Goal: Check status: Check status

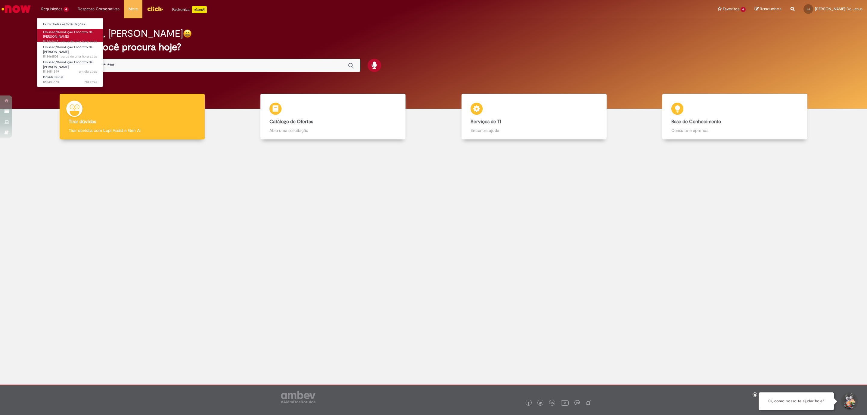
click at [61, 34] on span "Emissão/Devolução Encontro de [PERSON_NAME]" at bounding box center [67, 34] width 49 height 9
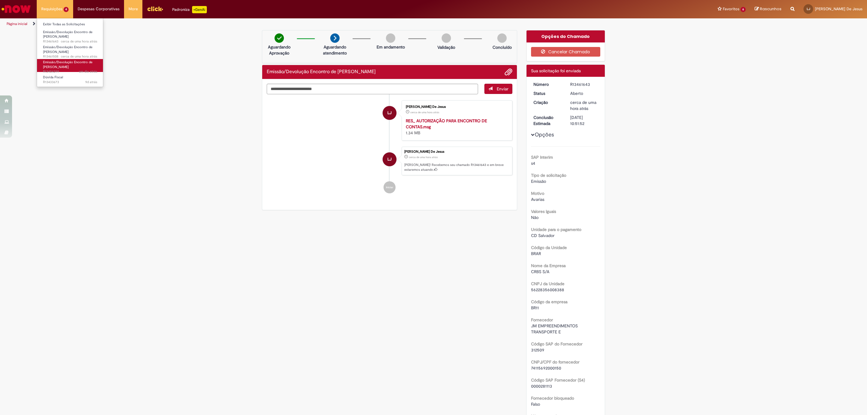
click at [64, 61] on span "Emissão/Devolução Encontro de [PERSON_NAME]" at bounding box center [67, 64] width 49 height 9
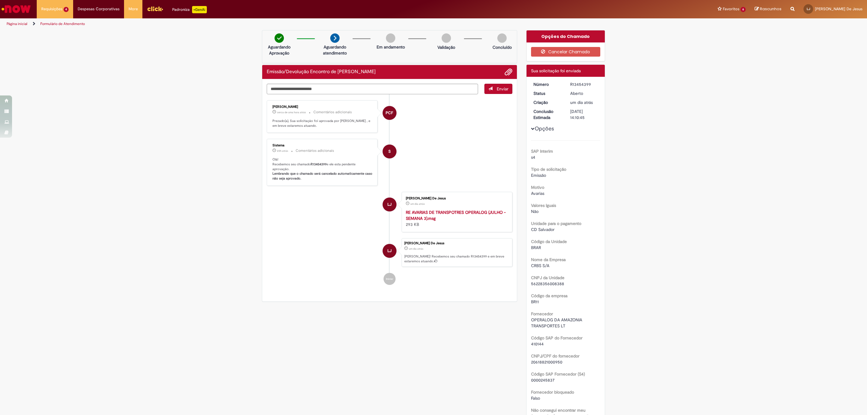
drag, startPoint x: 587, startPoint y: 82, endPoint x: 568, endPoint y: 84, distance: 19.7
click at [570, 84] on div "R13454399" at bounding box center [584, 84] width 28 height 6
click at [59, 50] on span "Emissão/Devolução Encontro de [PERSON_NAME]" at bounding box center [67, 49] width 49 height 9
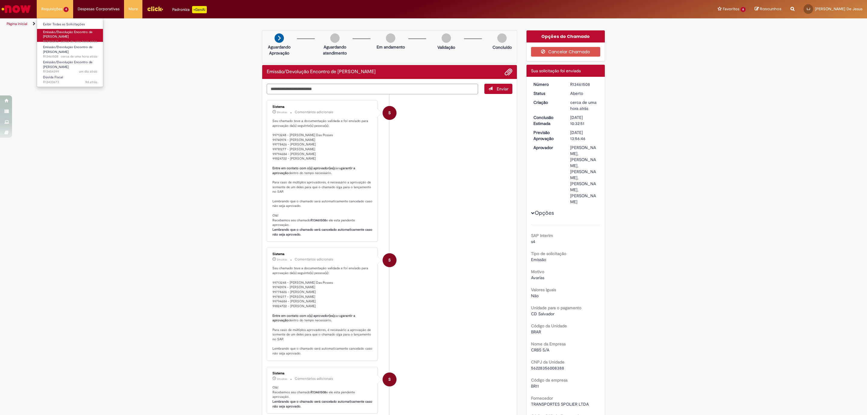
click at [62, 34] on span "Emissão/Devolução Encontro de [PERSON_NAME]" at bounding box center [67, 34] width 49 height 9
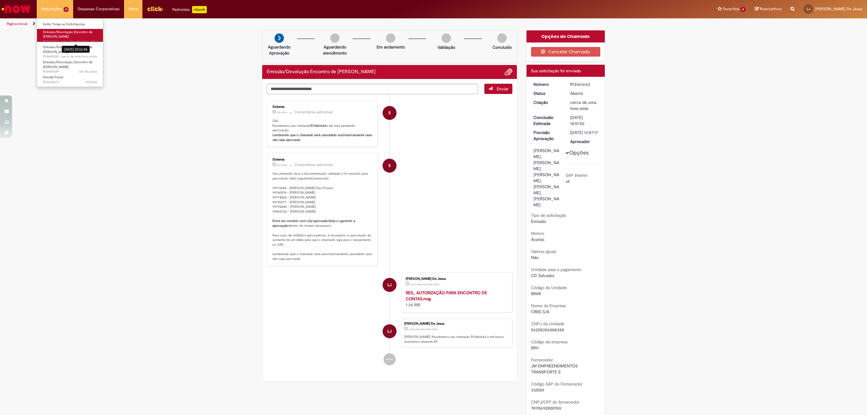
click at [67, 39] on span "cerca de uma hora atrás" at bounding box center [79, 41] width 36 height 5
click at [73, 33] on span "Emissão/Devolução Encontro de [PERSON_NAME]" at bounding box center [67, 34] width 49 height 9
click at [74, 50] on div "[DATE] 10:51:49" at bounding box center [76, 49] width 28 height 7
click at [74, 64] on link "Emissão/Devolução Encontro de Contas Fornecedor um dia atrás um dia atrás R1345…" at bounding box center [70, 65] width 66 height 13
